Goal: Navigation & Orientation: Find specific page/section

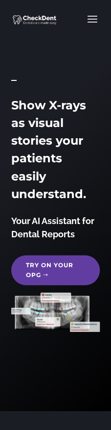
click at [72, 362] on div "0 X-rays Scanned 7 Teeth Scanned 3 Areas of interest found" at bounding box center [55, 366] width 89 height 68
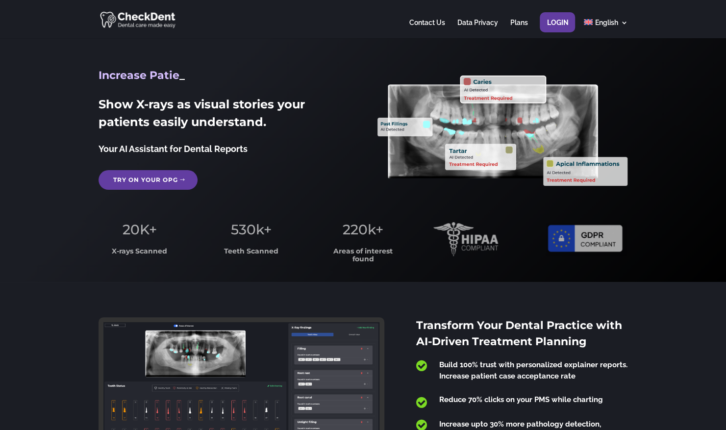
click at [111, 179] on link "Try on your OPG" at bounding box center [148, 180] width 99 height 20
